Goal: Information Seeking & Learning: Learn about a topic

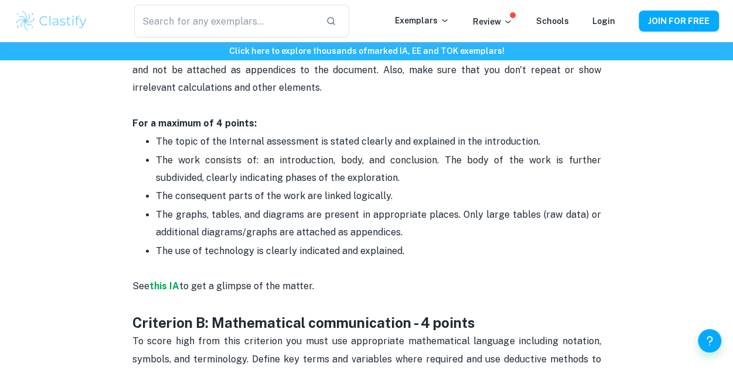
scroll to position [650, 0]
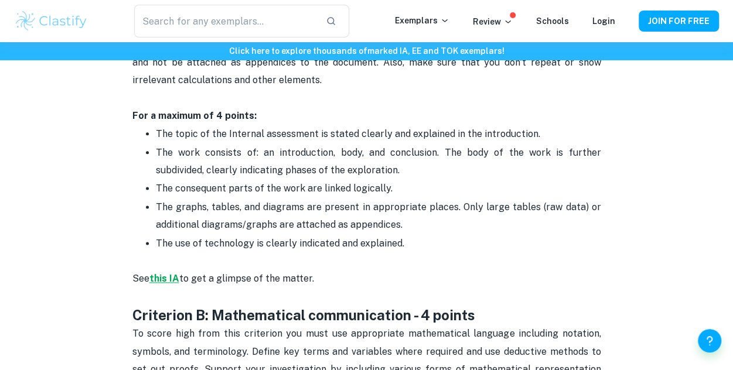
click at [166, 281] on strong "this IA" at bounding box center [164, 278] width 30 height 11
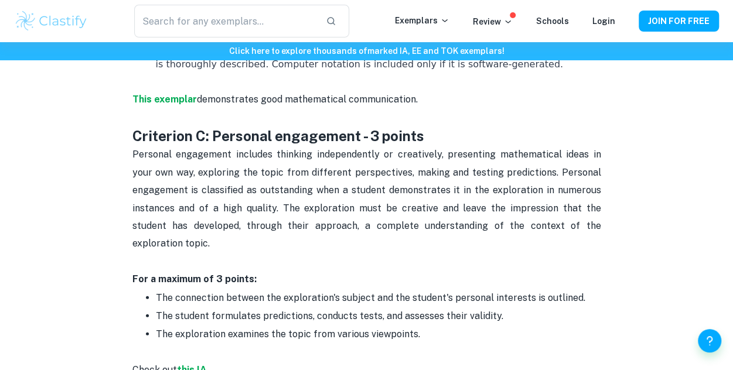
scroll to position [1172, 0]
click at [169, 104] on strong "This exemplar" at bounding box center [164, 98] width 64 height 11
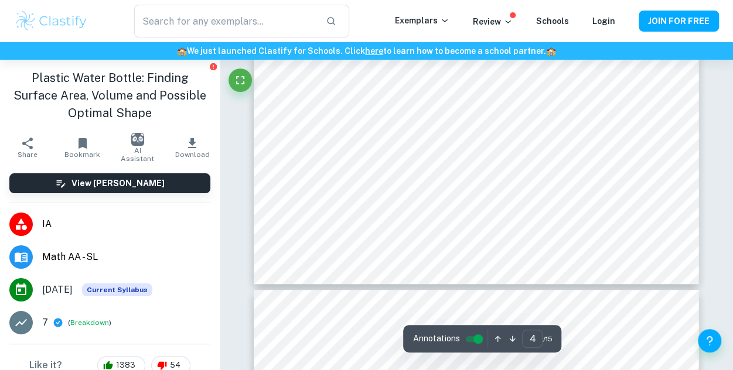
type input "5"
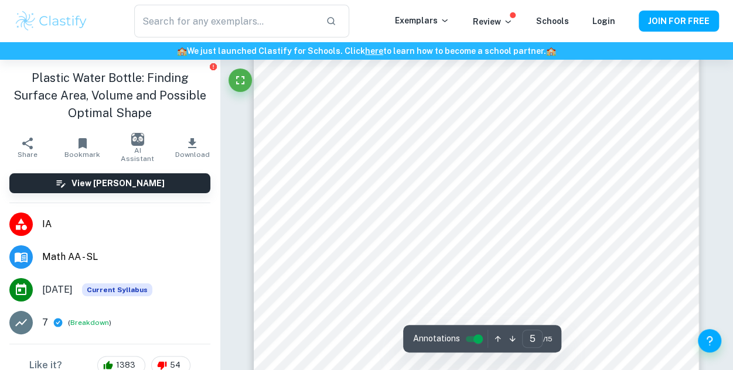
scroll to position [2987, 0]
click at [185, 145] on icon "button" at bounding box center [192, 144] width 14 height 14
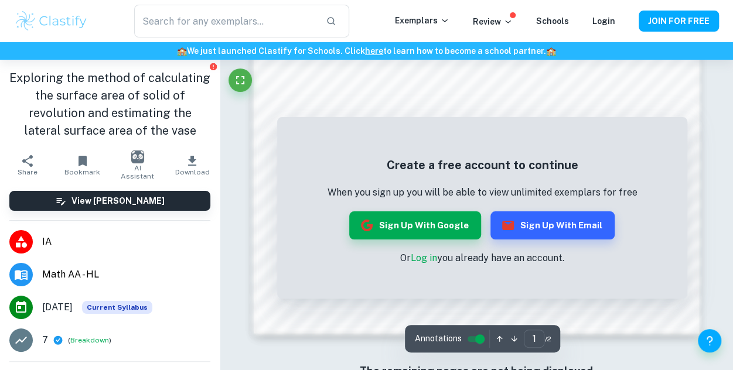
scroll to position [1046, 0]
